Goal: Task Accomplishment & Management: Manage account settings

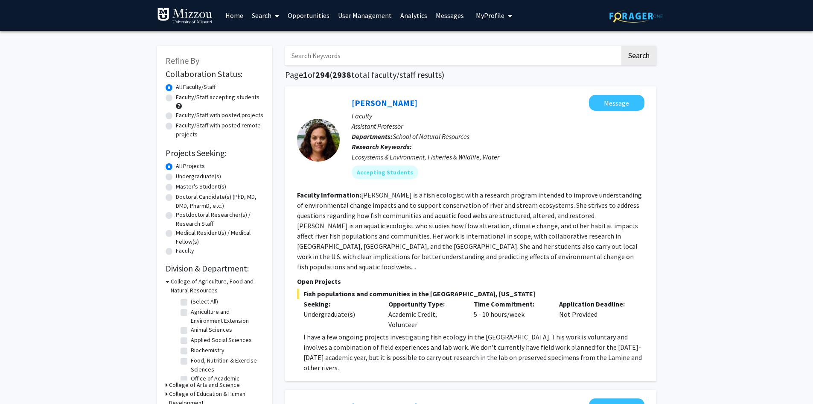
click at [479, 17] on span "My Profile" at bounding box center [490, 15] width 29 height 9
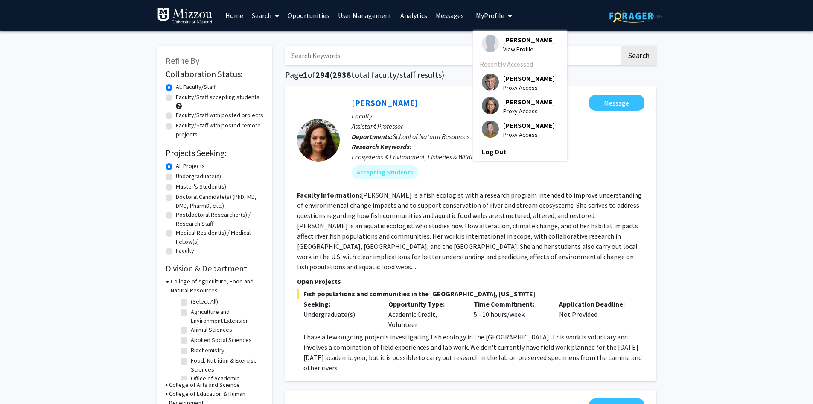
click at [479, 17] on span "My Profile" at bounding box center [490, 15] width 29 height 9
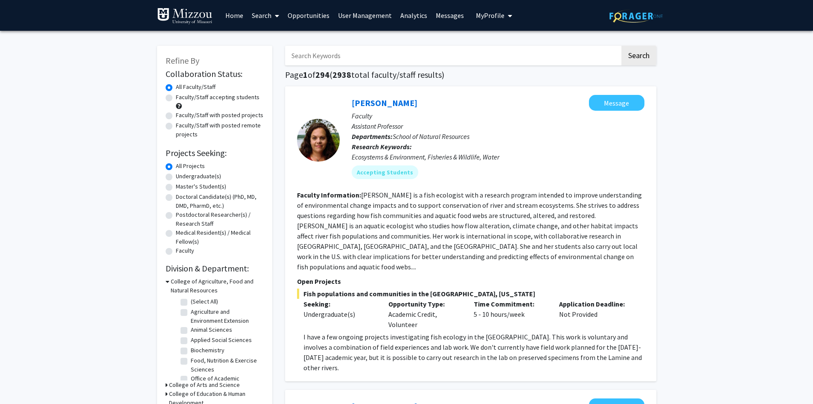
click at [491, 16] on span "My Profile" at bounding box center [490, 15] width 29 height 9
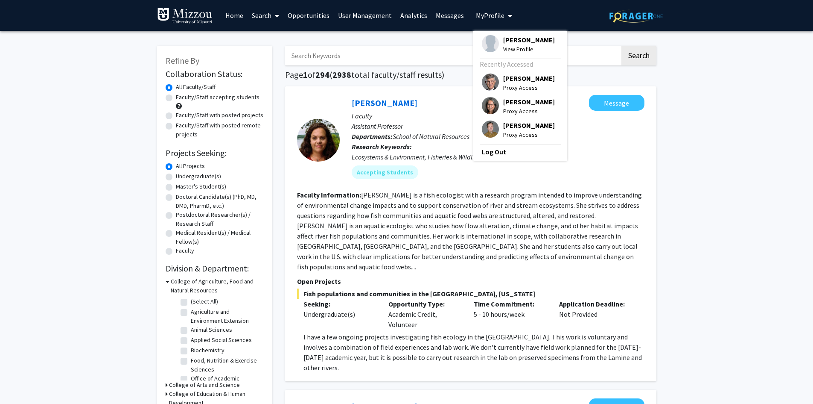
click at [512, 41] on span "[PERSON_NAME]" at bounding box center [529, 39] width 52 height 9
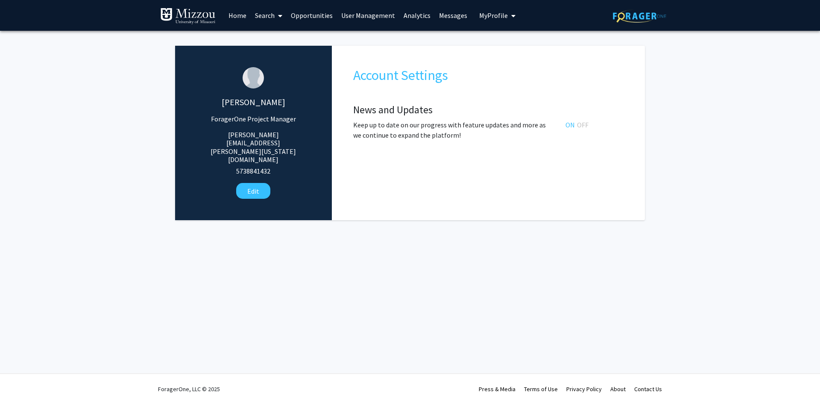
click at [491, 15] on span "My Profile" at bounding box center [493, 15] width 29 height 9
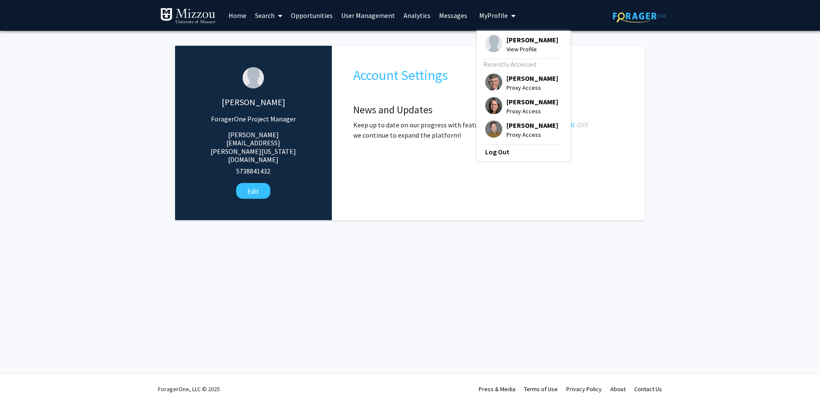
click at [380, 15] on link "User Management" at bounding box center [368, 15] width 62 height 30
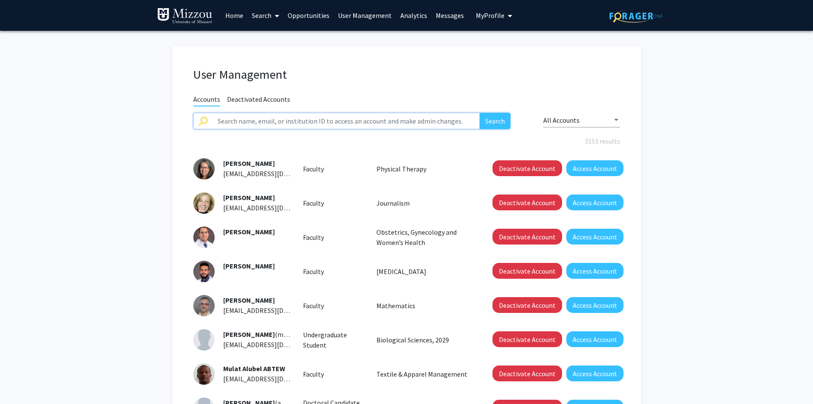
click at [389, 118] on input "text" at bounding box center [347, 121] width 268 height 16
type input "faculty"
click at [480, 113] on button "Search" at bounding box center [495, 121] width 31 height 16
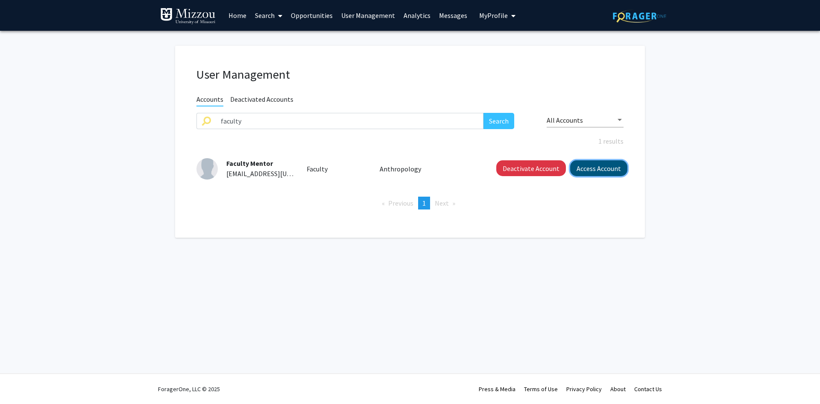
click at [588, 169] on button "Access Account" at bounding box center [598, 168] width 57 height 16
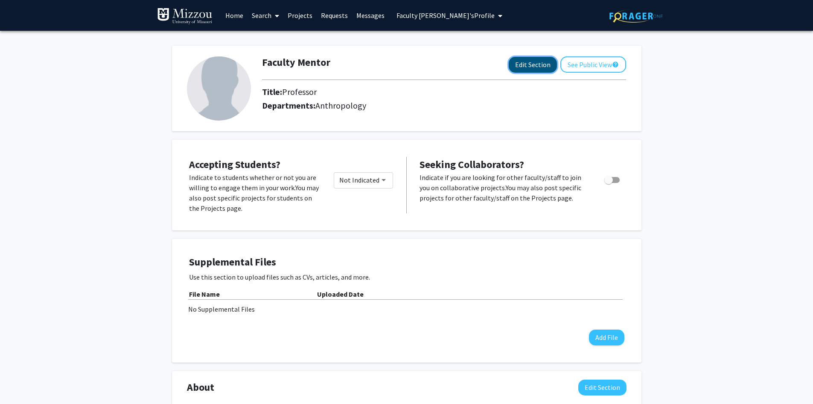
click at [516, 64] on button "Edit Section" at bounding box center [533, 65] width 48 height 16
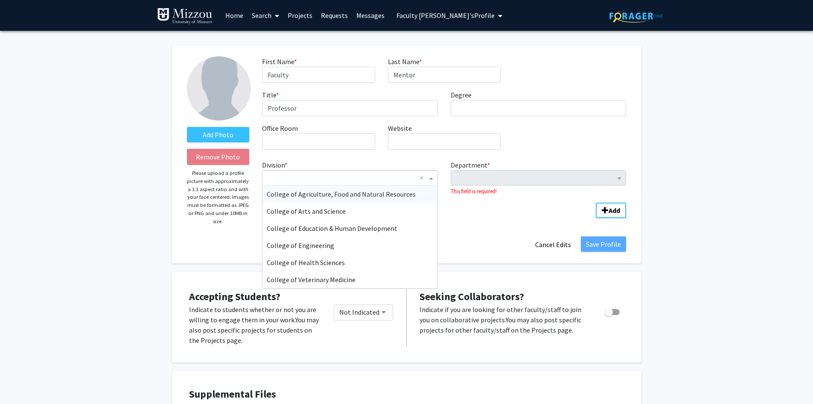
click at [430, 176] on span "Division" at bounding box center [432, 178] width 11 height 10
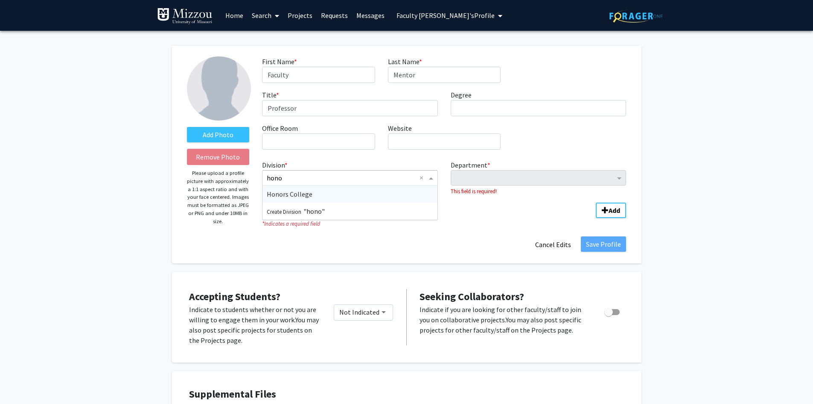
type input "honor"
click at [297, 195] on span "Honors College" at bounding box center [290, 194] width 46 height 9
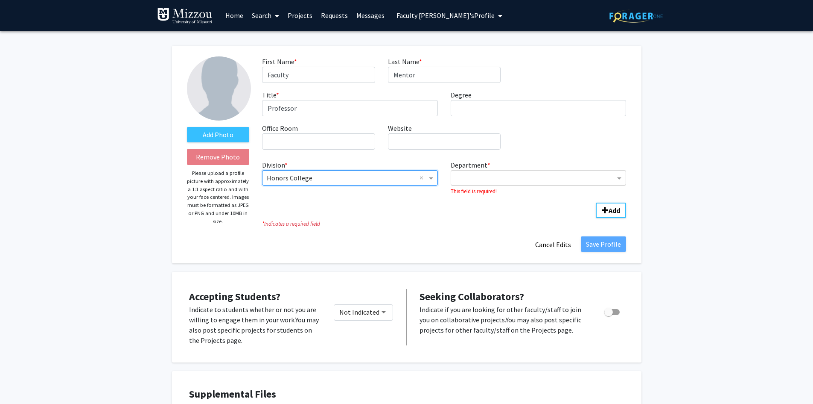
click at [538, 179] on input "Department" at bounding box center [536, 178] width 160 height 10
click at [496, 194] on span "Honors College" at bounding box center [479, 194] width 46 height 9
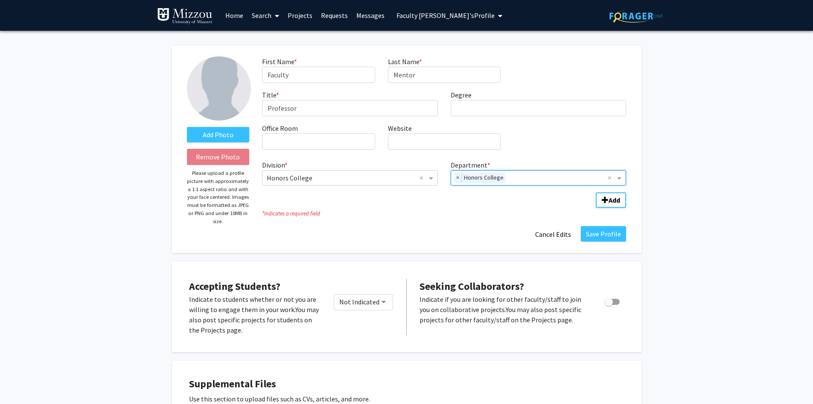
click at [457, 177] on span "×" at bounding box center [458, 178] width 8 height 10
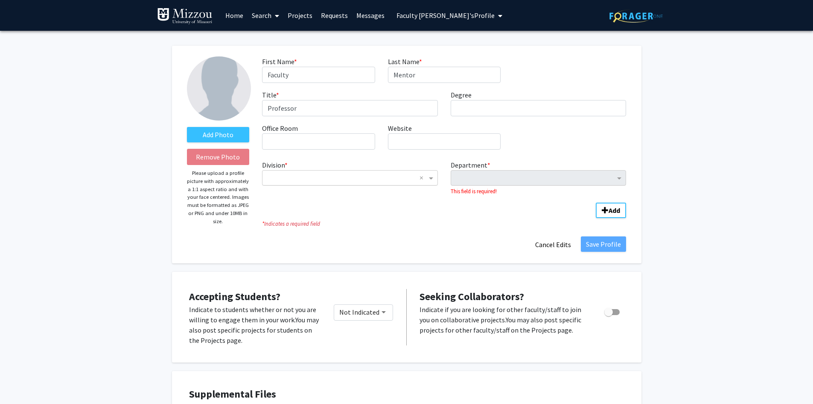
click at [396, 228] on fg-title-edit "First Name * required Faculty Last Name * required Mentor Title * required Prof…" at bounding box center [444, 154] width 364 height 196
click at [382, 177] on input "Division" at bounding box center [341, 178] width 149 height 10
type input "grad"
click at [309, 196] on span "Graduate School" at bounding box center [291, 194] width 48 height 9
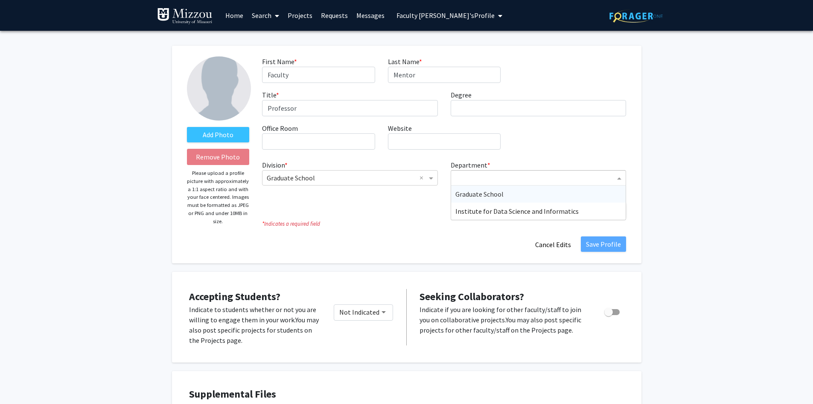
click at [516, 180] on input "Department" at bounding box center [536, 178] width 160 height 10
click at [389, 235] on fg-title-edit "First Name * required Faculty Last Name * required Mentor Title * required Prof…" at bounding box center [444, 154] width 364 height 196
click at [521, 175] on input "Department" at bounding box center [536, 178] width 160 height 10
